Goal: Task Accomplishment & Management: Manage account settings

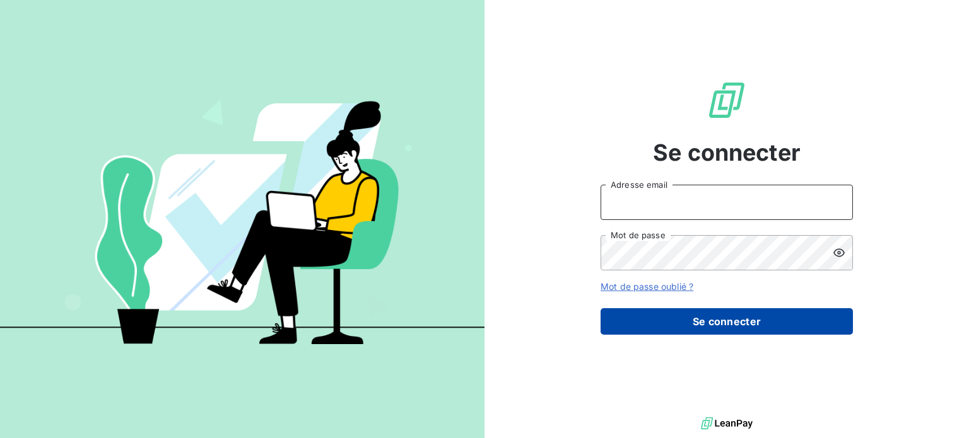
type input "[EMAIL_ADDRESS][DOMAIN_NAME]"
click at [751, 316] on button "Se connecter" at bounding box center [727, 321] width 252 height 26
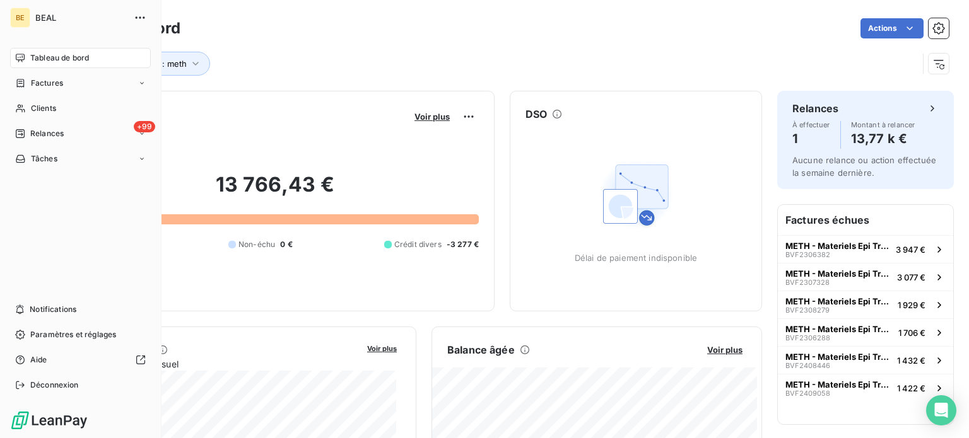
click at [59, 59] on span "Tableau de bord" at bounding box center [59, 57] width 59 height 11
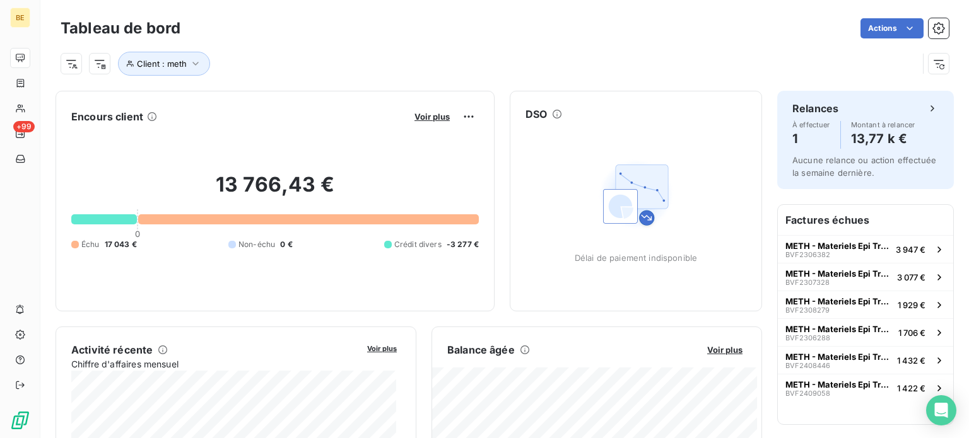
click at [429, 122] on div "Voir plus" at bounding box center [445, 117] width 68 height 20
click at [429, 120] on span "Voir plus" at bounding box center [431, 117] width 35 height 10
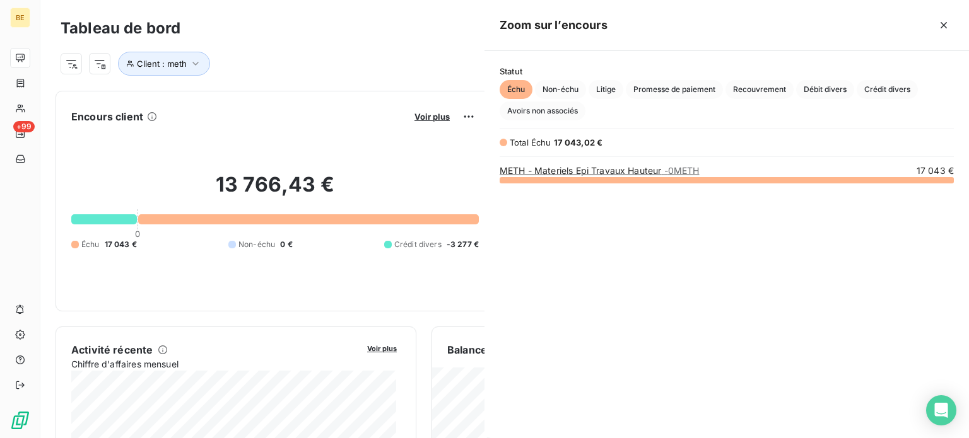
scroll to position [249, 474]
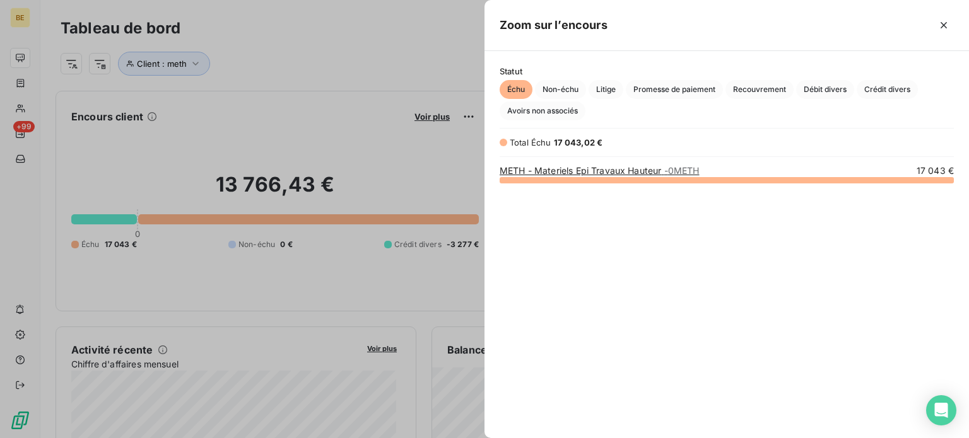
click at [650, 172] on link "METH - Materiels Epi Travaux Hauteur - 0METH" at bounding box center [599, 170] width 199 height 11
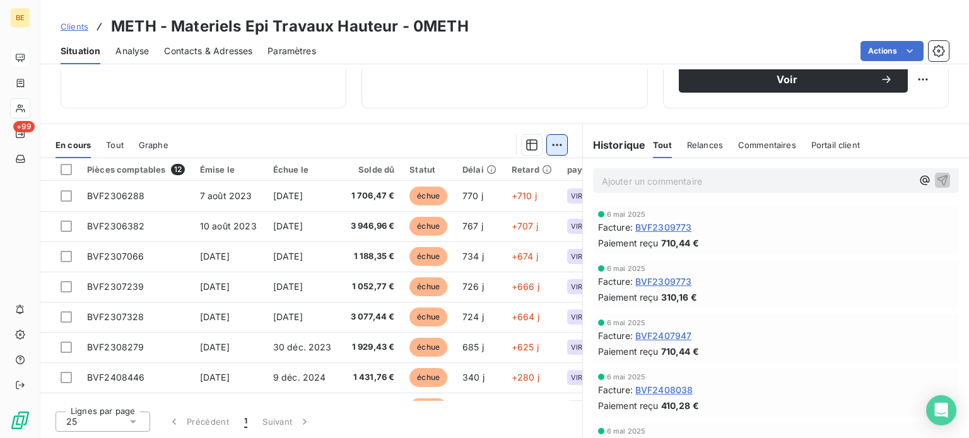
click at [549, 144] on html "BE +99 Clients METH - Materiels Epi Travaux Hauteur - 0METH Situation Analyse C…" at bounding box center [484, 219] width 969 height 438
click at [283, 140] on html "BE +99 Clients METH - Materiels Epi Travaux Hauteur - 0METH Situation Analyse C…" at bounding box center [484, 219] width 969 height 438
click at [118, 141] on span "Tout" at bounding box center [115, 145] width 18 height 10
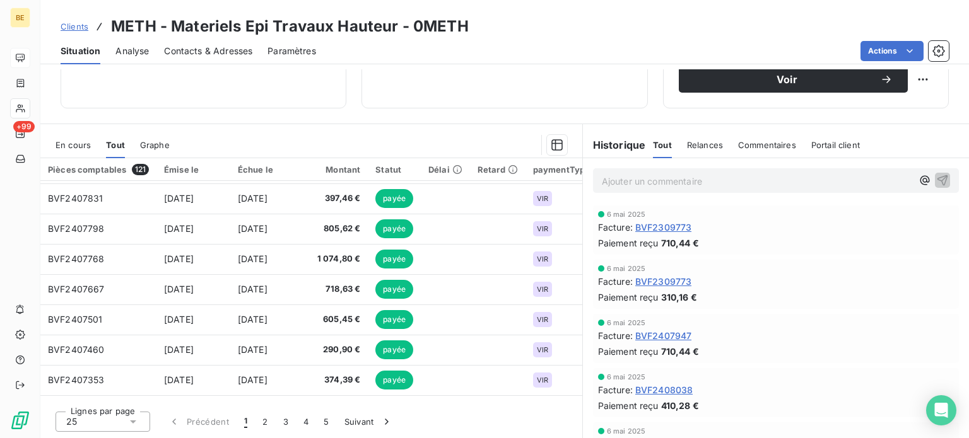
scroll to position [542, 0]
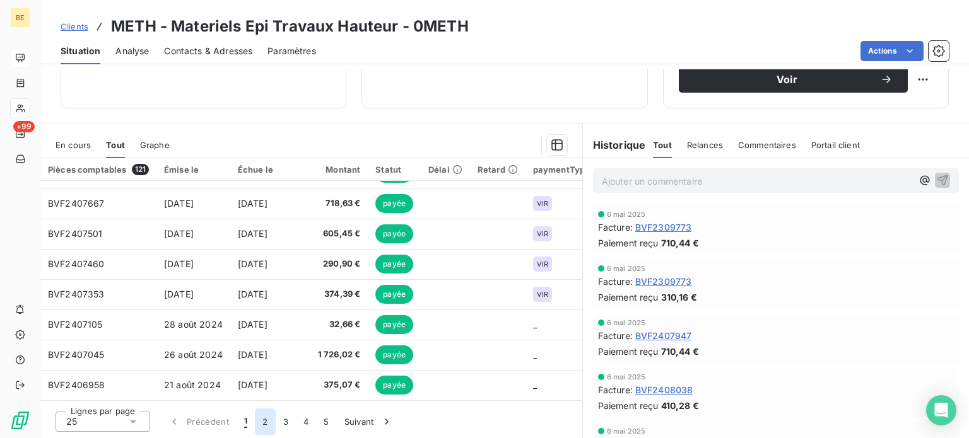
click at [267, 417] on button "2" at bounding box center [265, 422] width 20 height 26
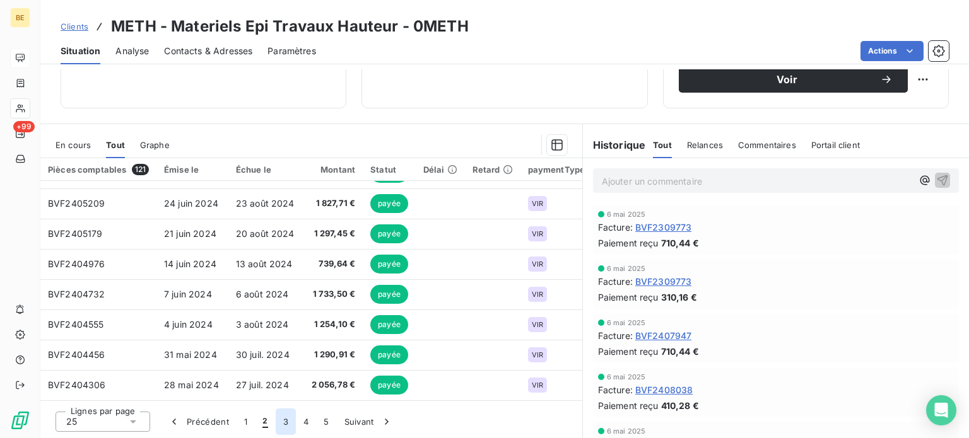
click at [286, 421] on button "3" at bounding box center [286, 422] width 20 height 26
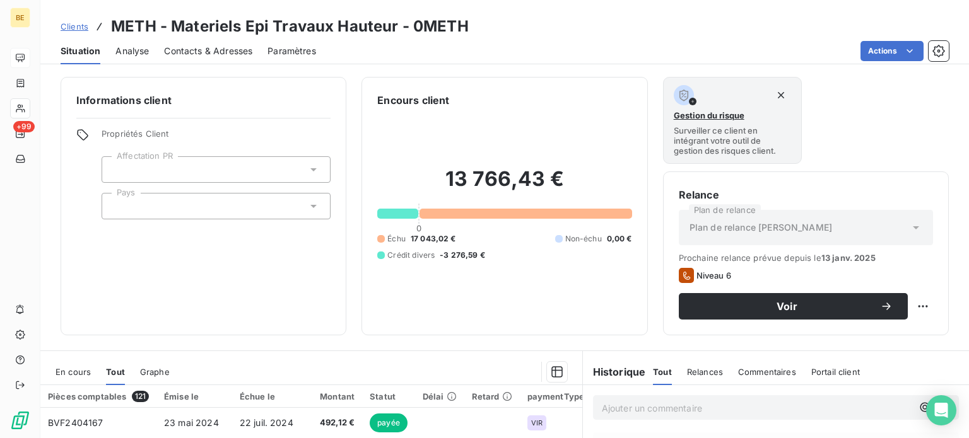
scroll to position [227, 0]
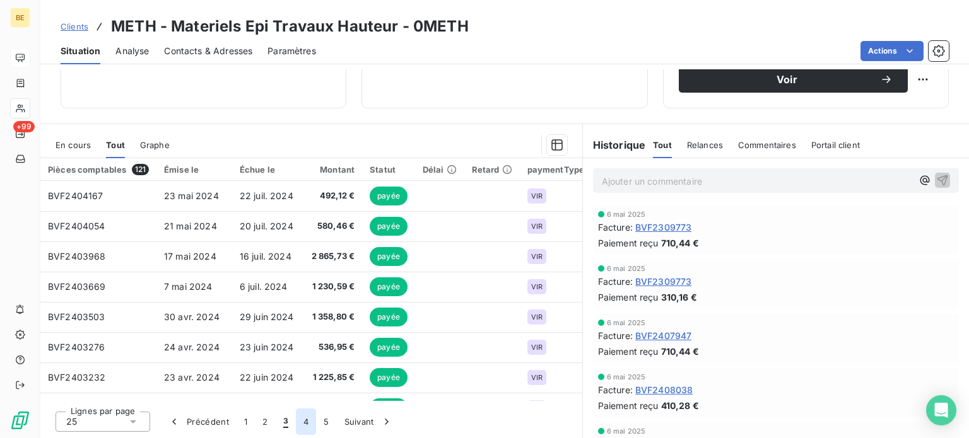
click at [303, 423] on button "4" at bounding box center [306, 422] width 20 height 26
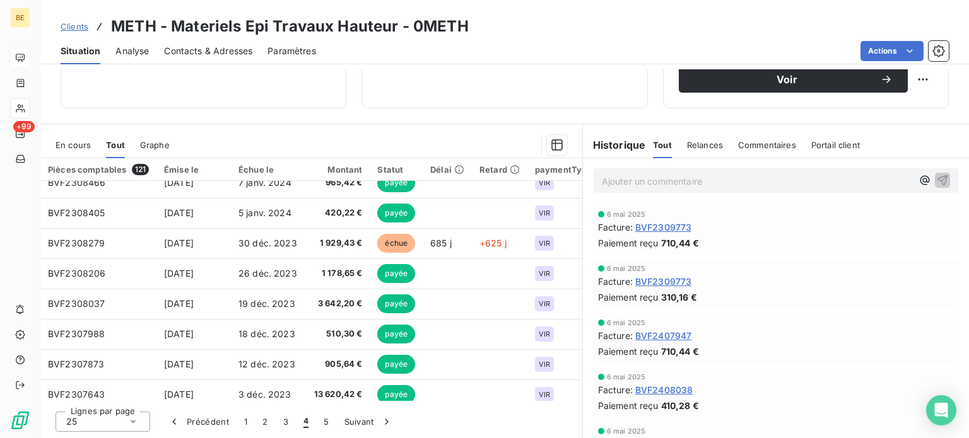
scroll to position [479, 0]
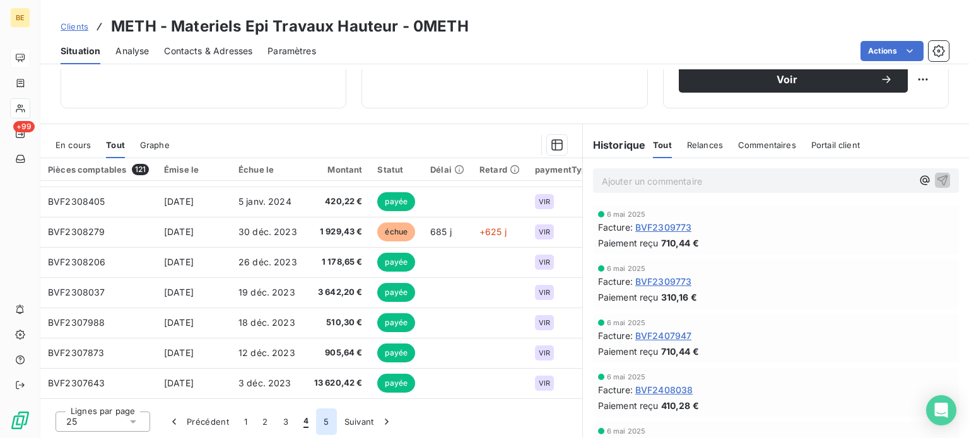
click at [330, 420] on button "5" at bounding box center [326, 422] width 20 height 26
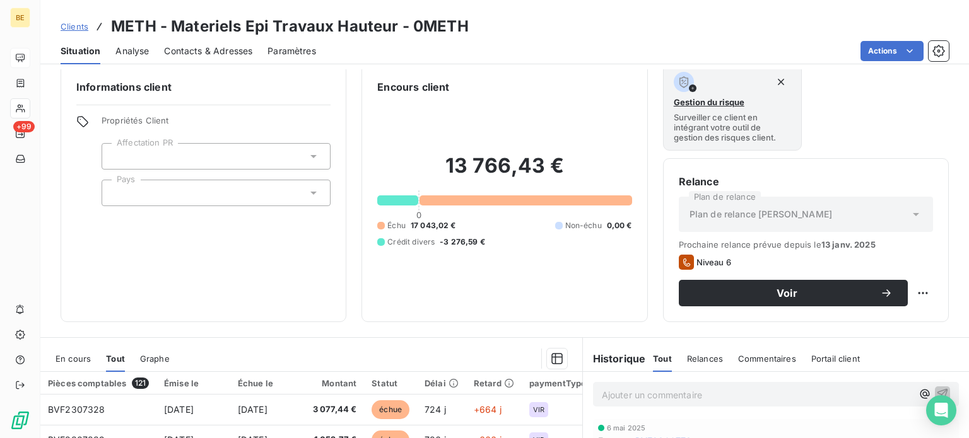
scroll to position [227, 0]
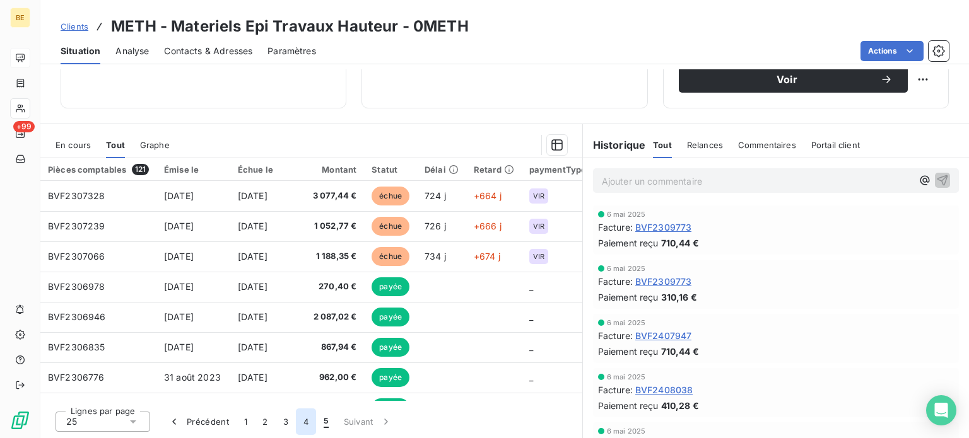
click at [303, 421] on button "4" at bounding box center [306, 422] width 20 height 26
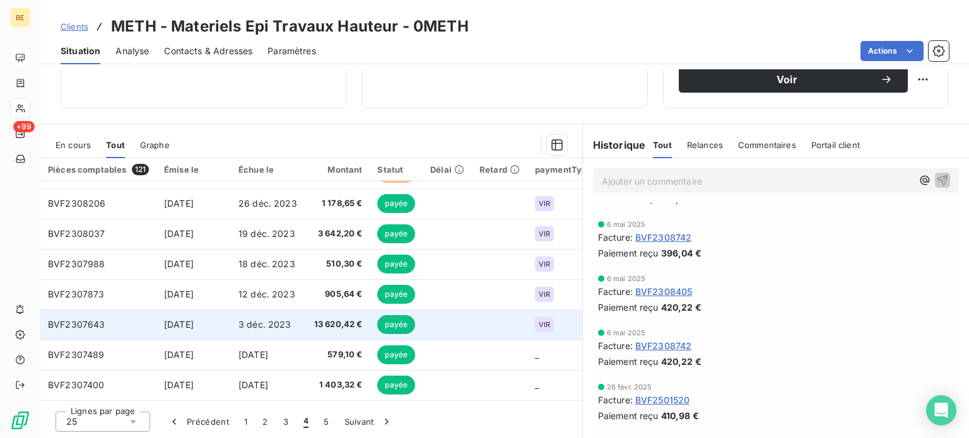
scroll to position [542, 0]
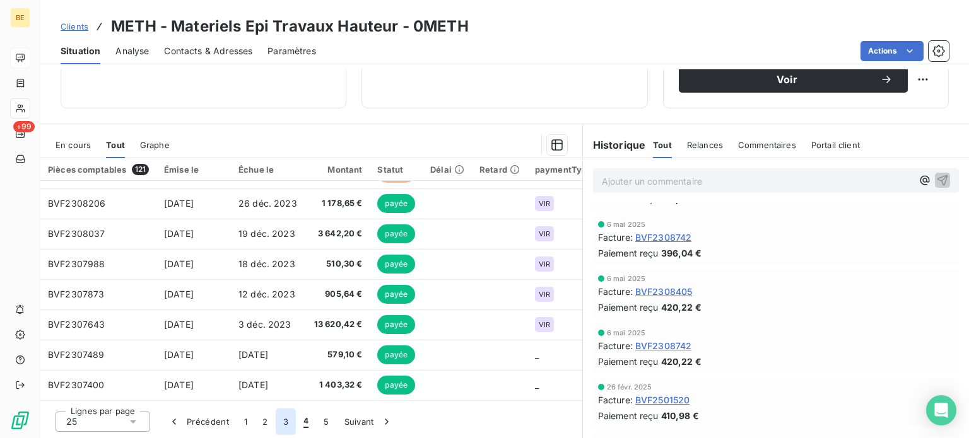
click at [283, 421] on button "3" at bounding box center [286, 422] width 20 height 26
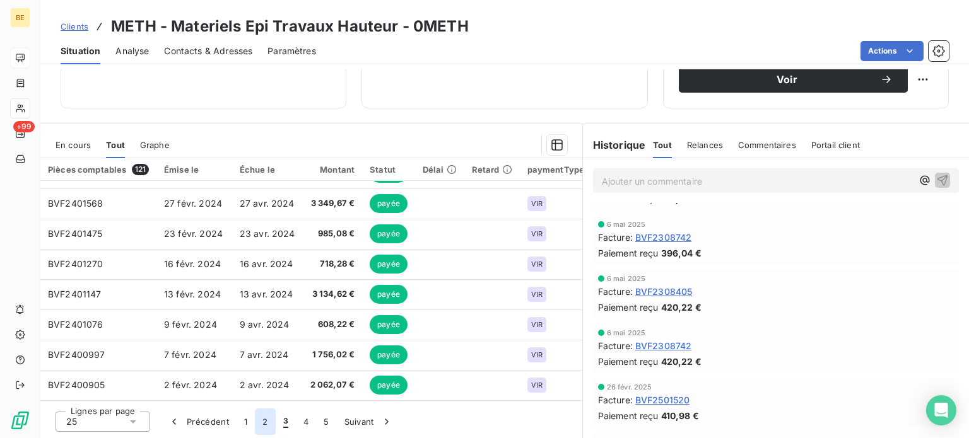
click at [262, 423] on button "2" at bounding box center [265, 422] width 20 height 26
click at [249, 423] on button "1" at bounding box center [246, 422] width 18 height 26
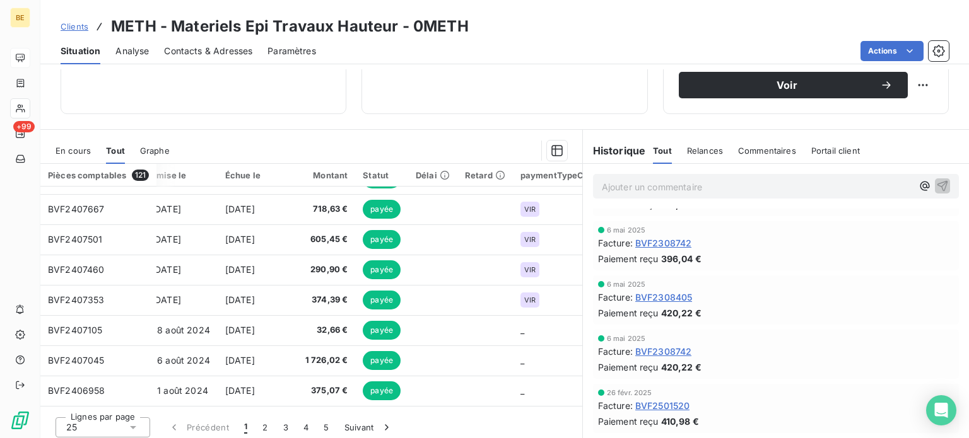
scroll to position [227, 0]
